Goal: Task Accomplishment & Management: Manage account settings

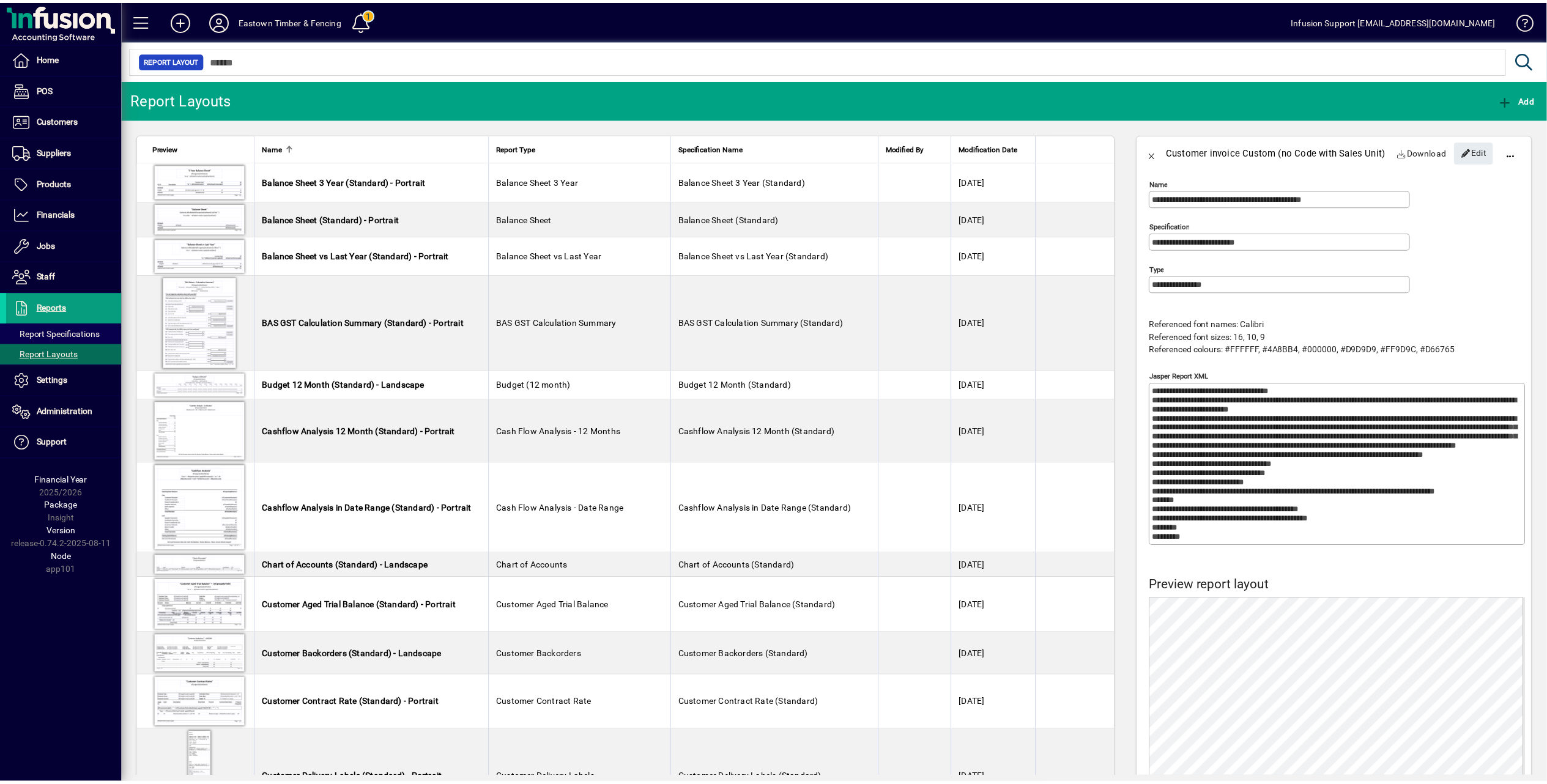
scroll to position [326, 0]
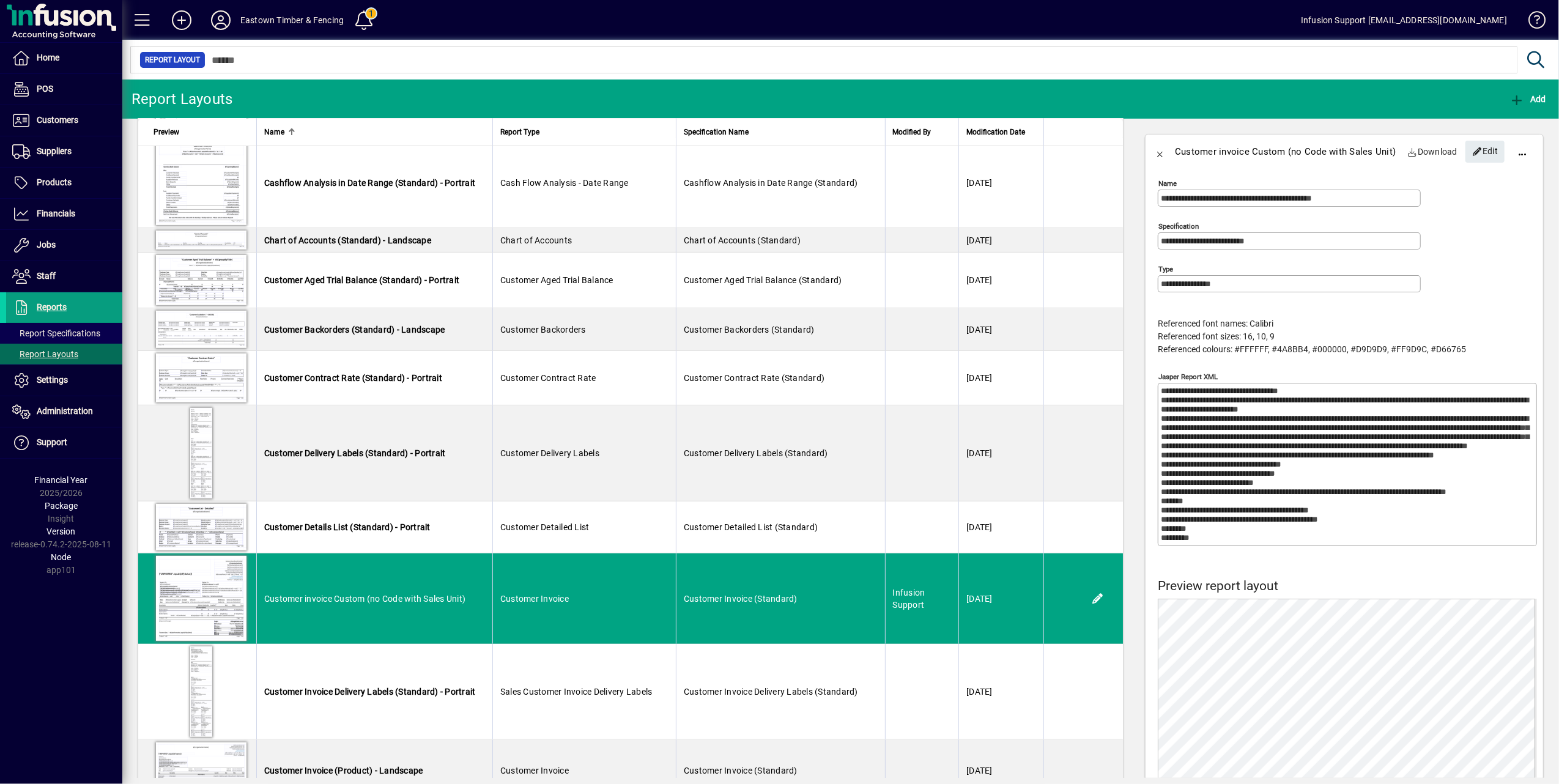
drag, startPoint x: 412, startPoint y: 45, endPoint x: 391, endPoint y: 45, distance: 21.0
click at [412, 45] on div at bounding box center [841, 46] width 1437 height 14
click at [216, 15] on icon at bounding box center [220, 20] width 25 height 20
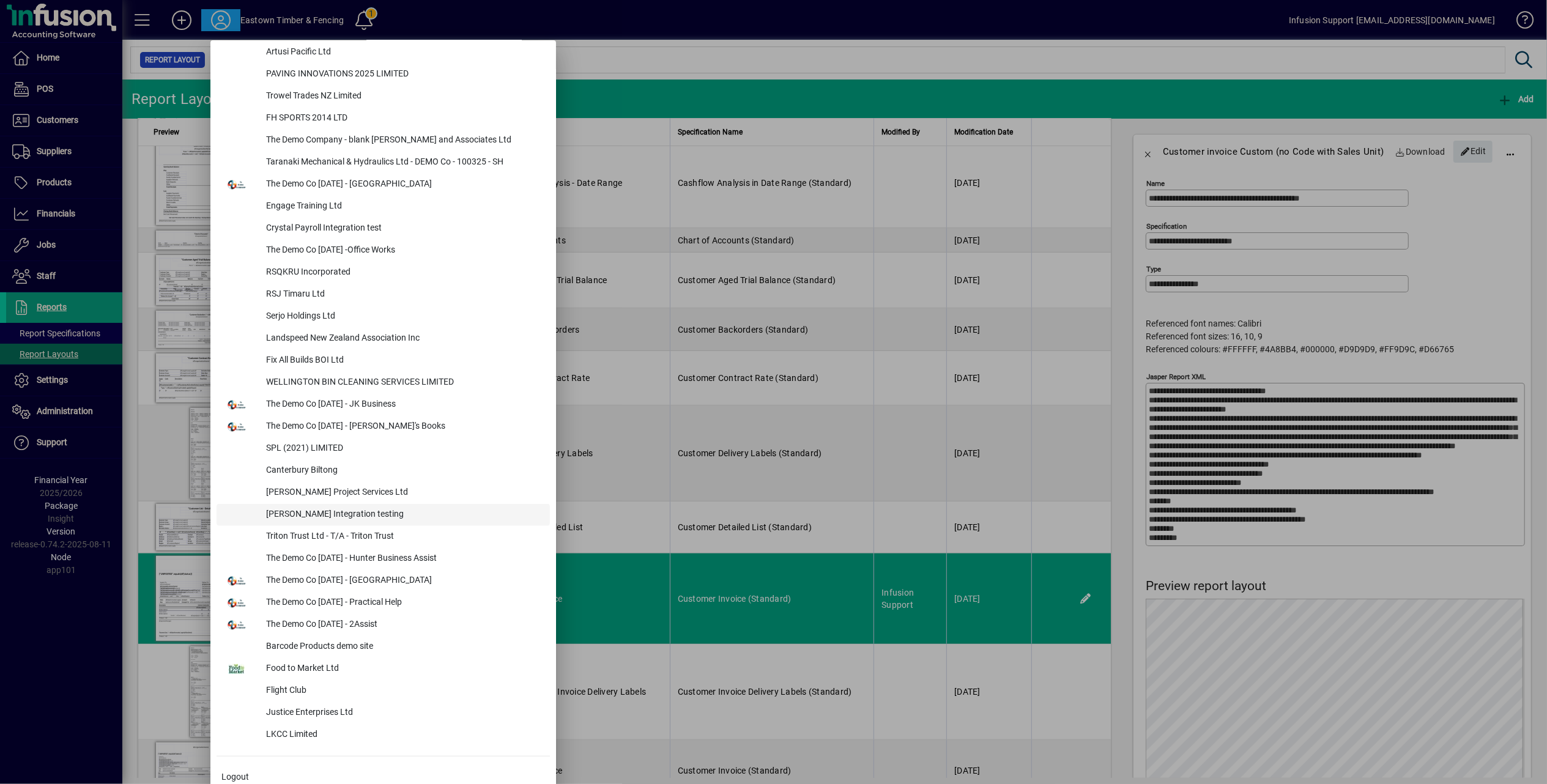
scroll to position [5109, 0]
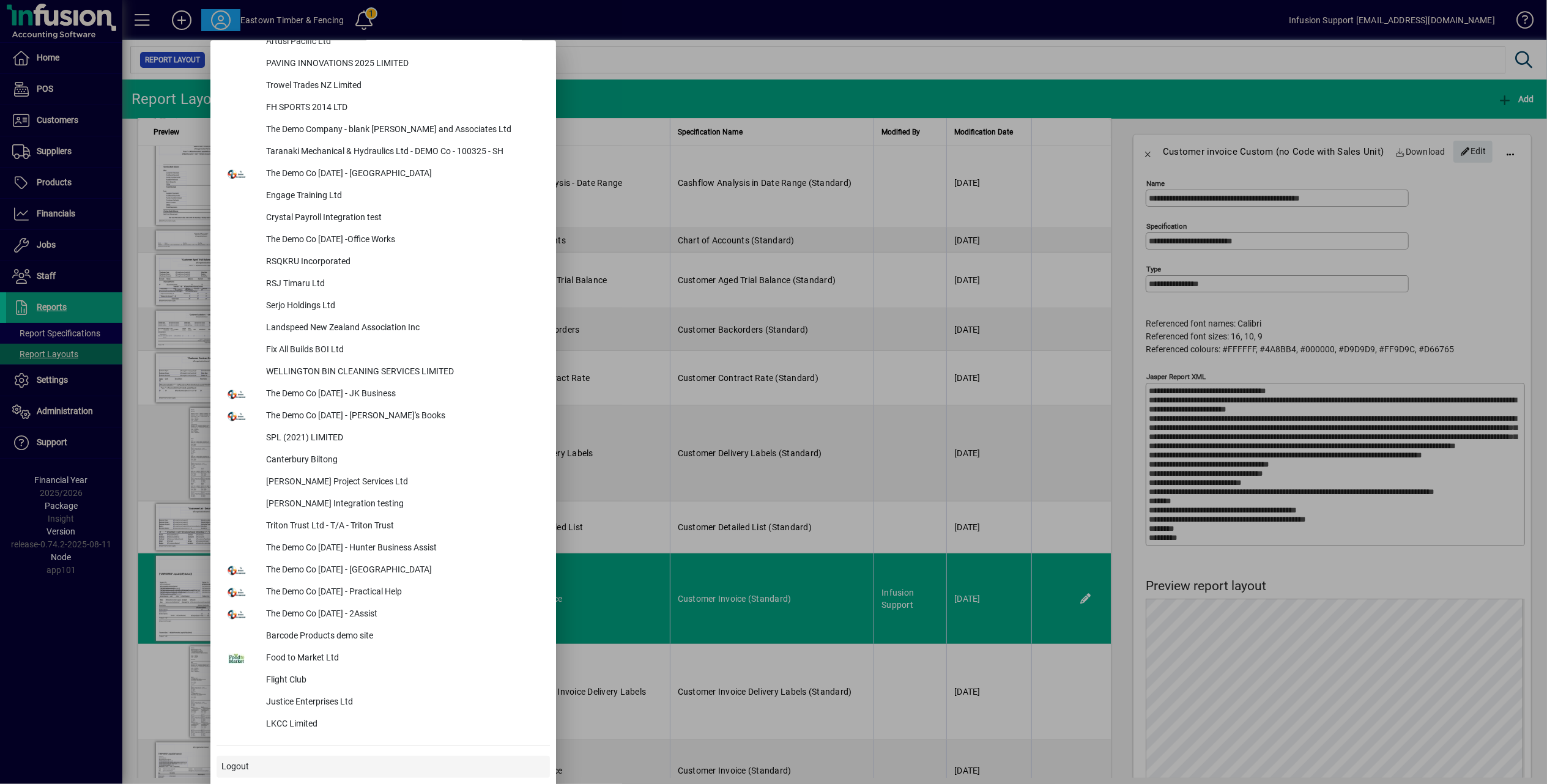
click at [227, 757] on span at bounding box center [383, 767] width 333 height 29
